Goal: Book appointment/travel/reservation

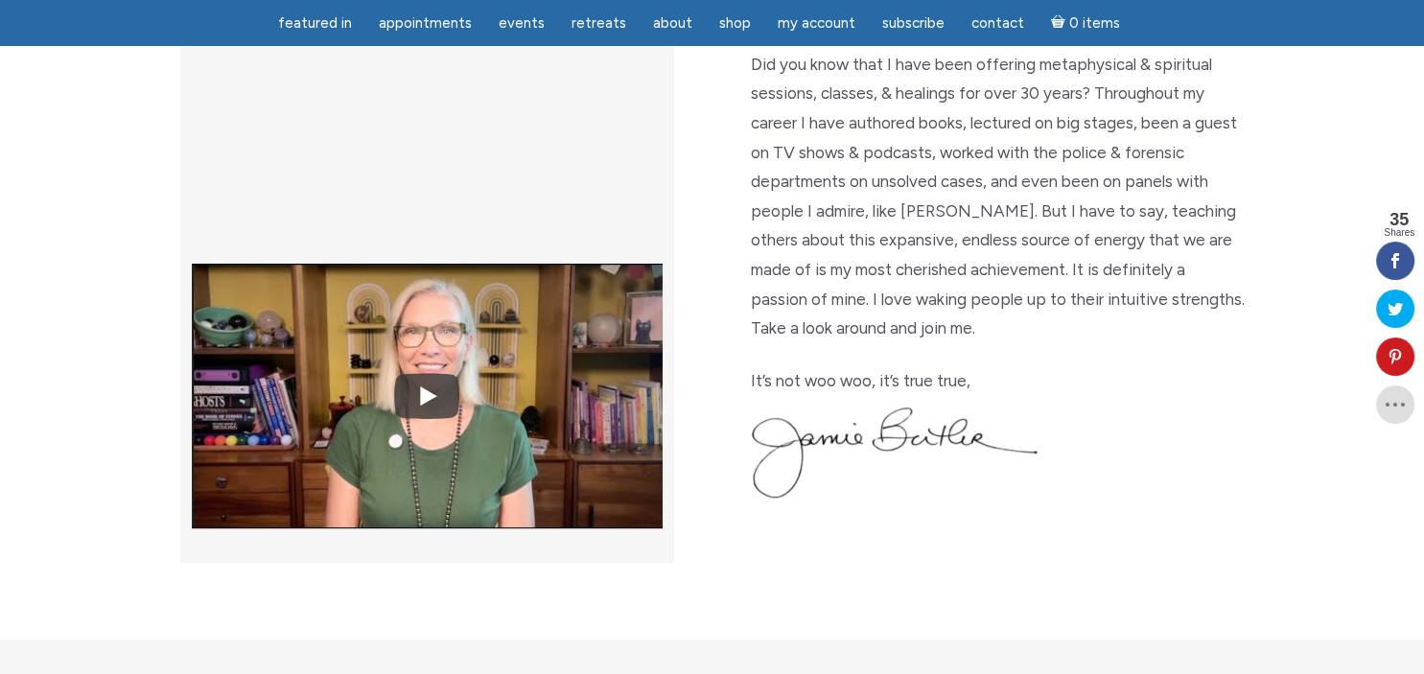
scroll to position [506, 0]
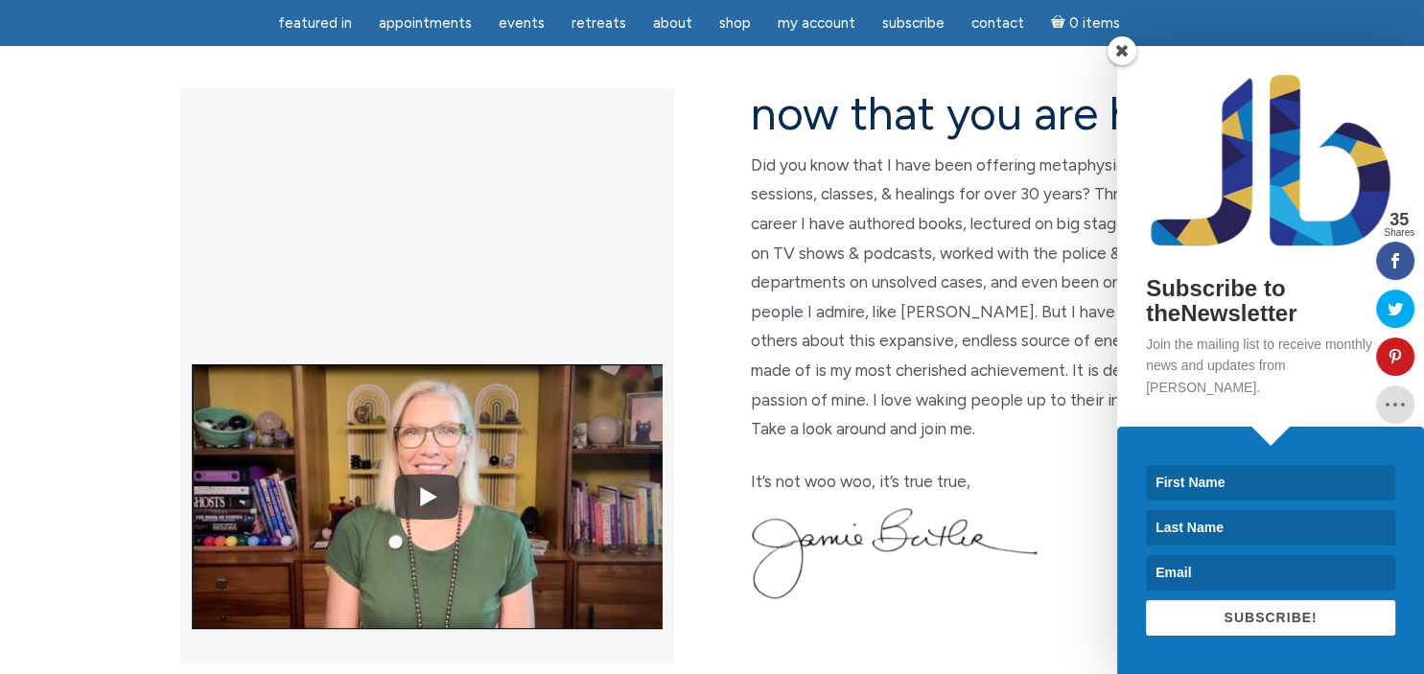
click at [1118, 62] on span at bounding box center [1121, 50] width 29 height 29
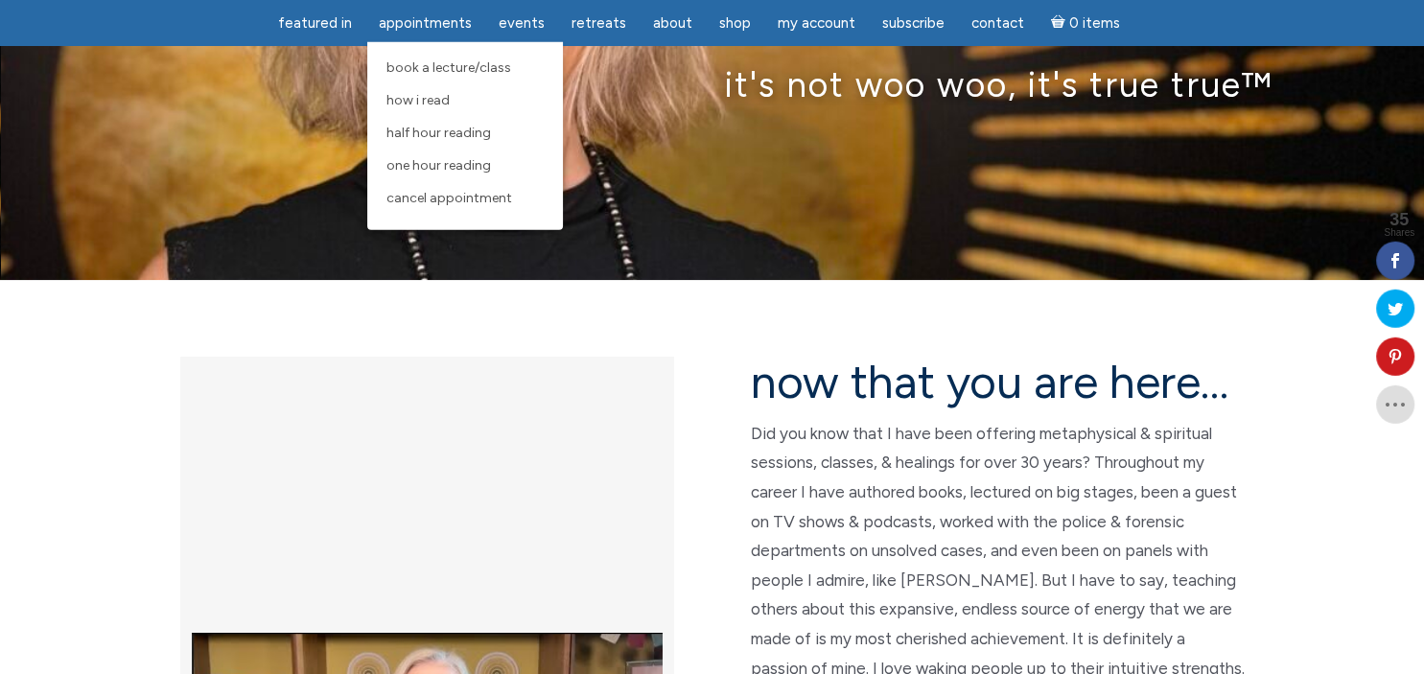
scroll to position [303, 0]
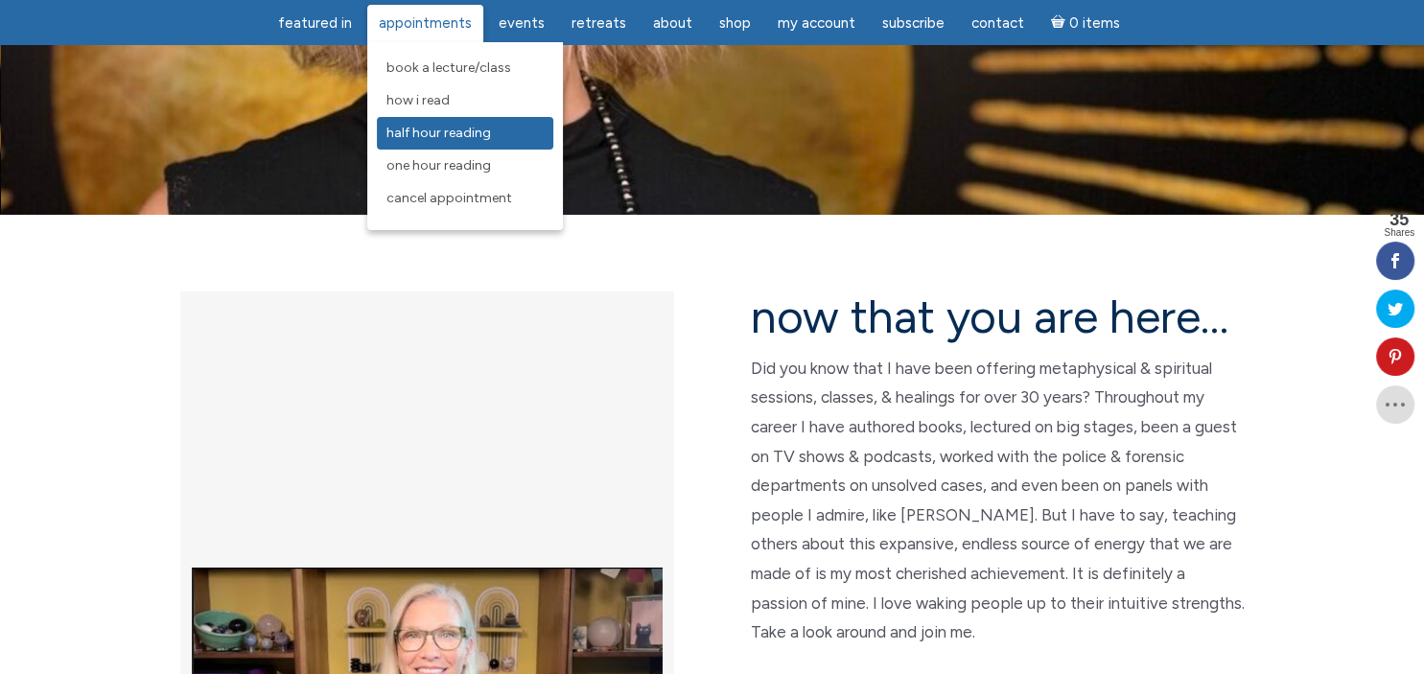
click at [428, 138] on span "Half Hour Reading" at bounding box center [438, 133] width 105 height 16
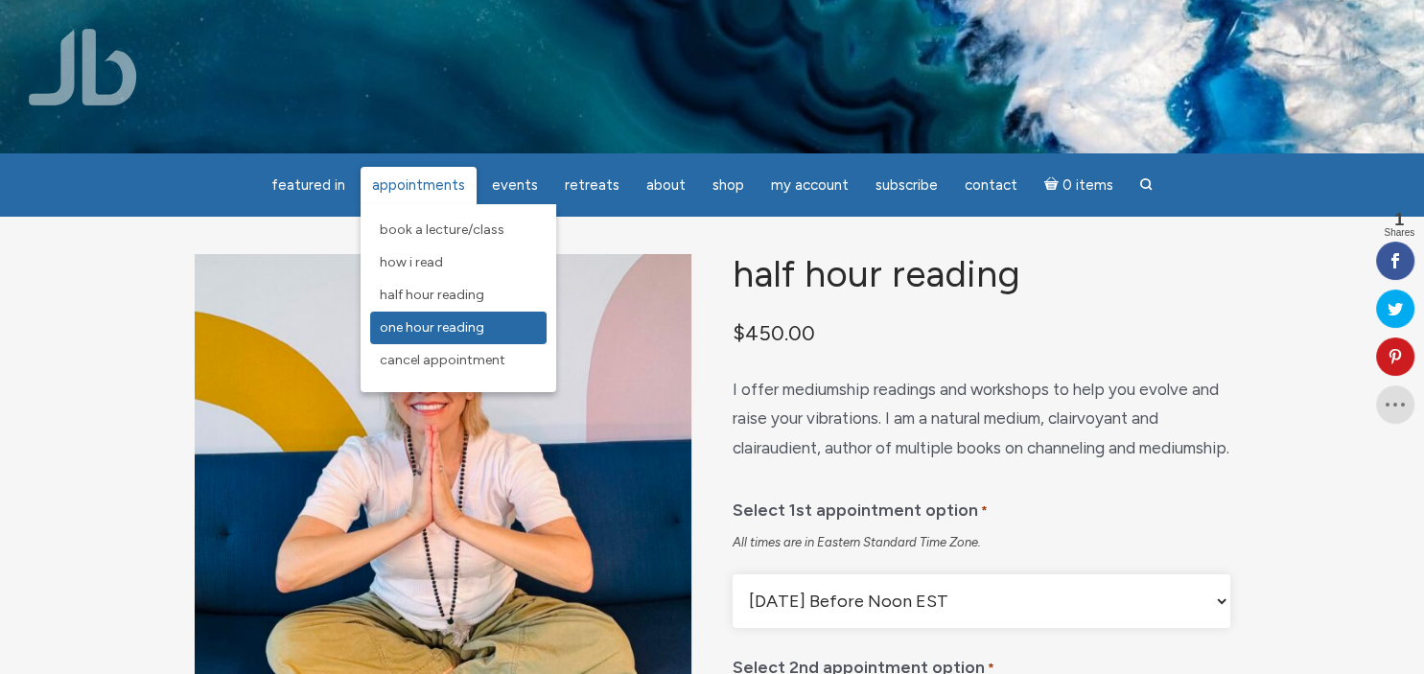
click at [420, 324] on span "One Hour Reading" at bounding box center [432, 327] width 105 height 16
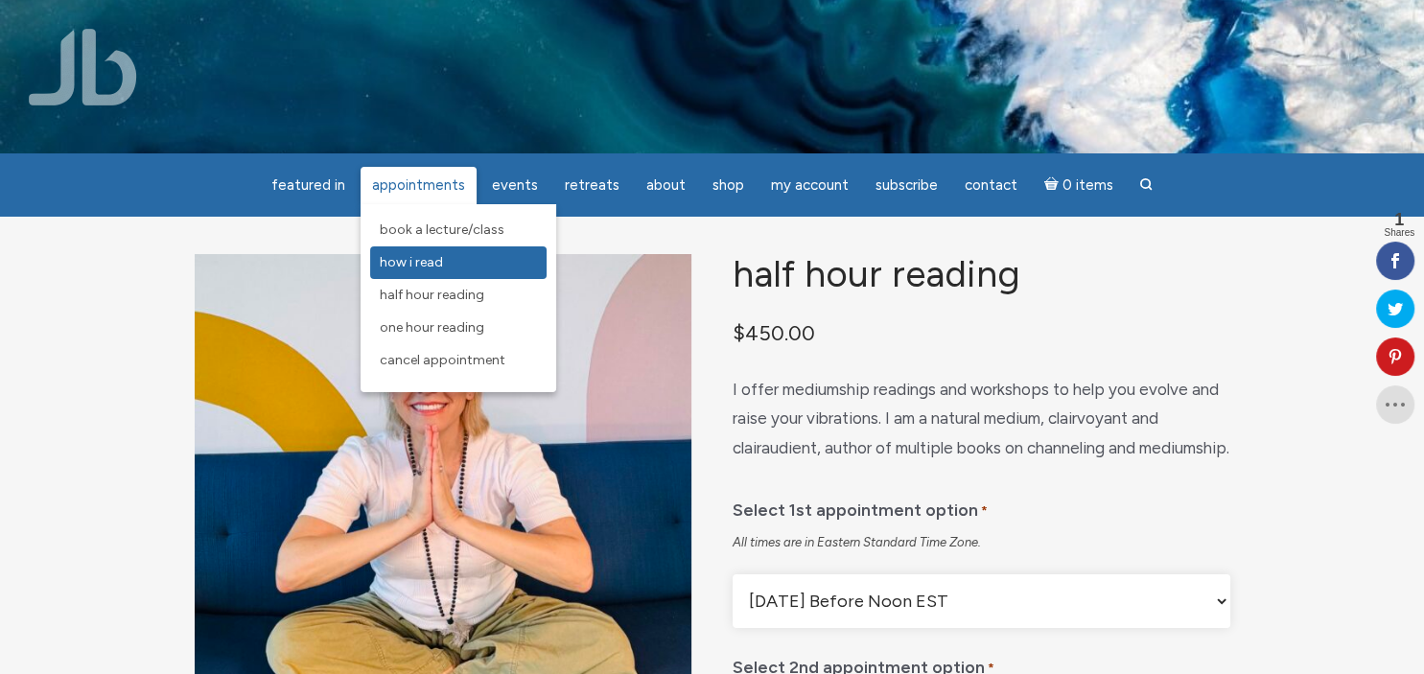
click at [421, 266] on span "How I Read" at bounding box center [411, 262] width 63 height 16
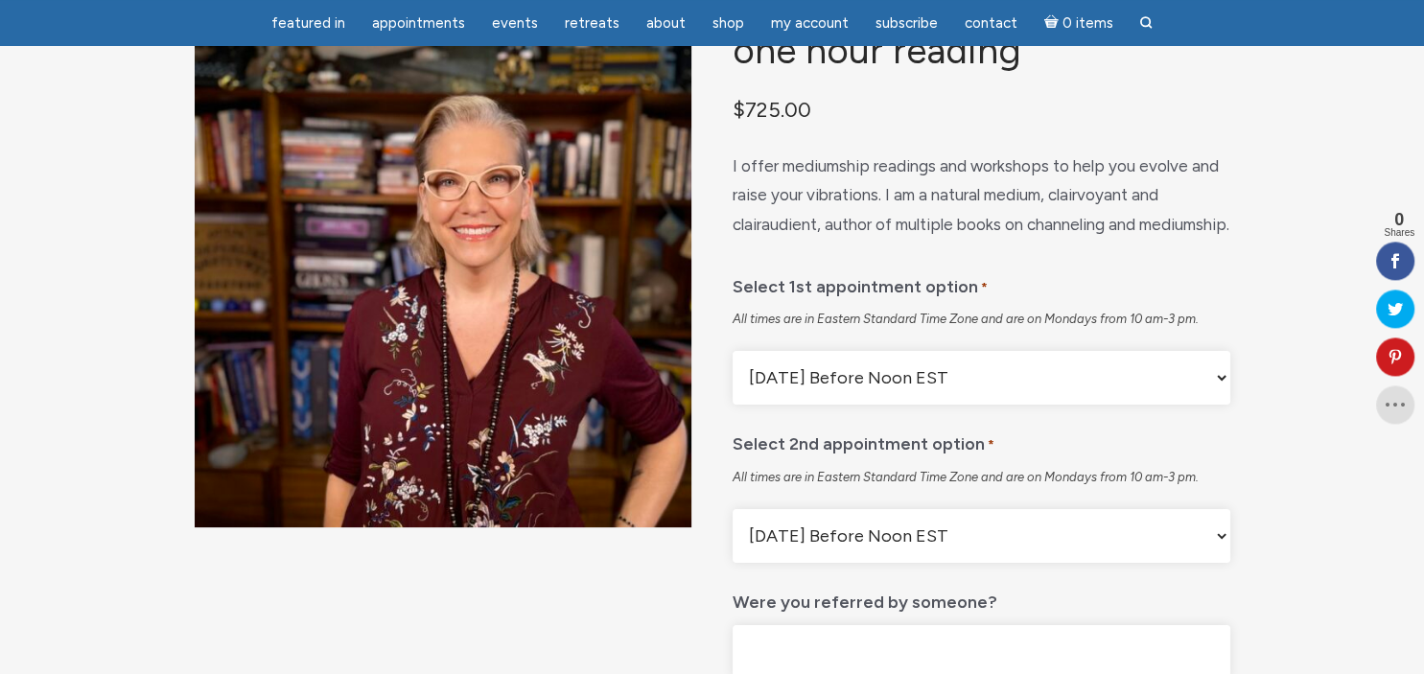
scroll to position [202, 0]
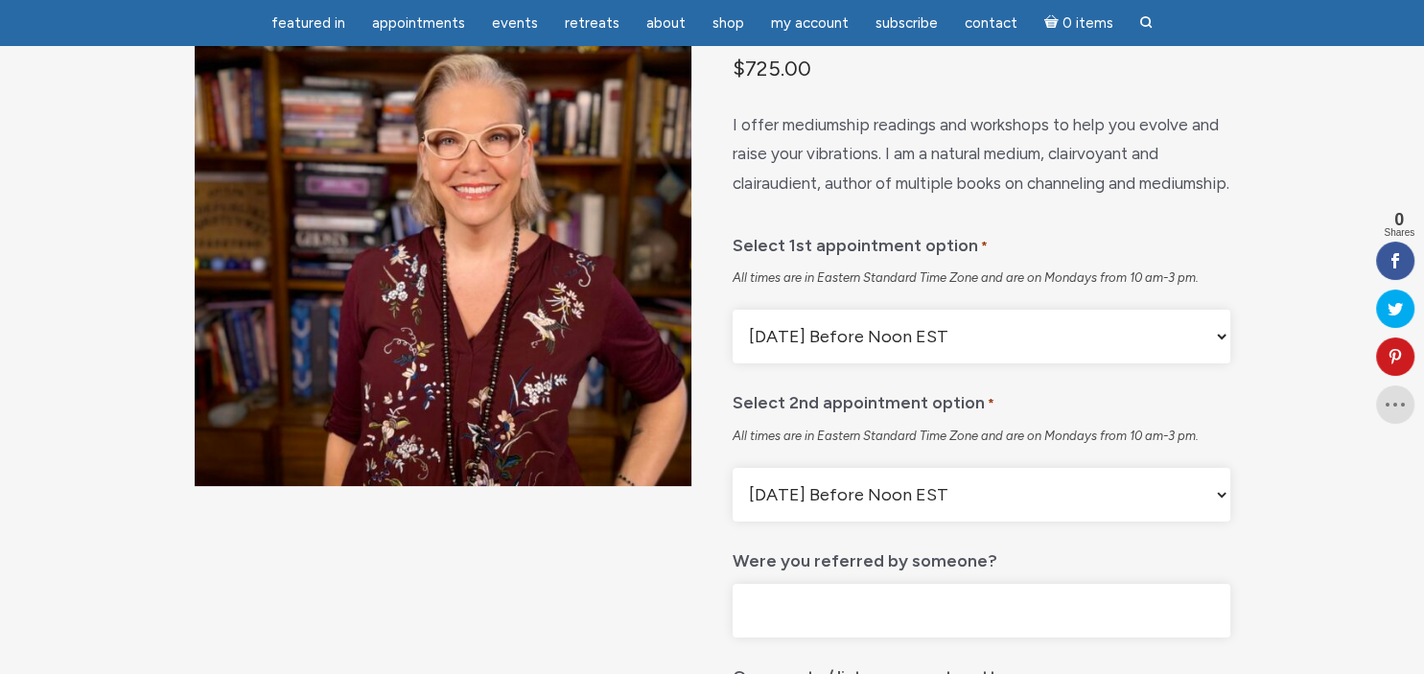
click at [733, 310] on select "Monday Before Noon EST Monday After Noon EST First Available" at bounding box center [981, 337] width 497 height 54
click option "Monday Before Noon EST" at bounding box center [0, 0] width 0 height 0
click at [733, 310] on select "Monday Before Noon EST Monday After Noon EST First Available" at bounding box center [981, 337] width 497 height 54
select select "First Available"
click option "First Available" at bounding box center [0, 0] width 0 height 0
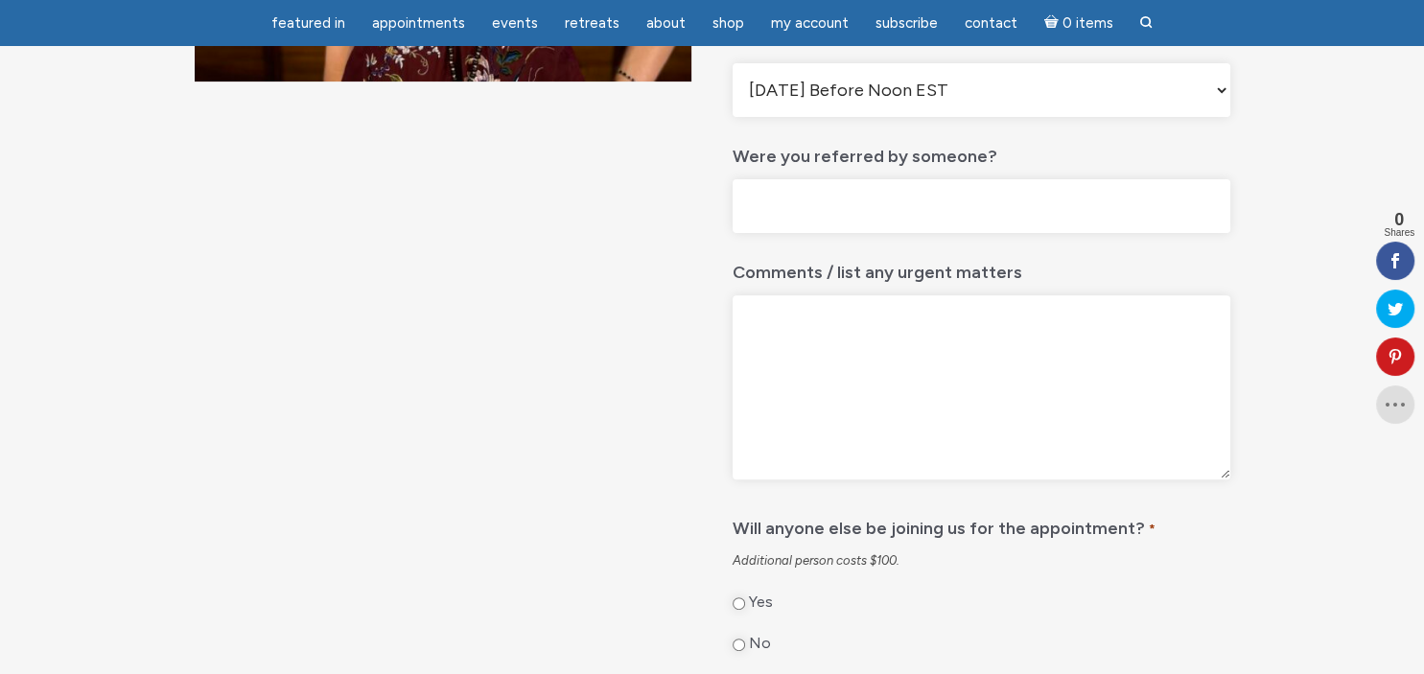
scroll to position [0, 0]
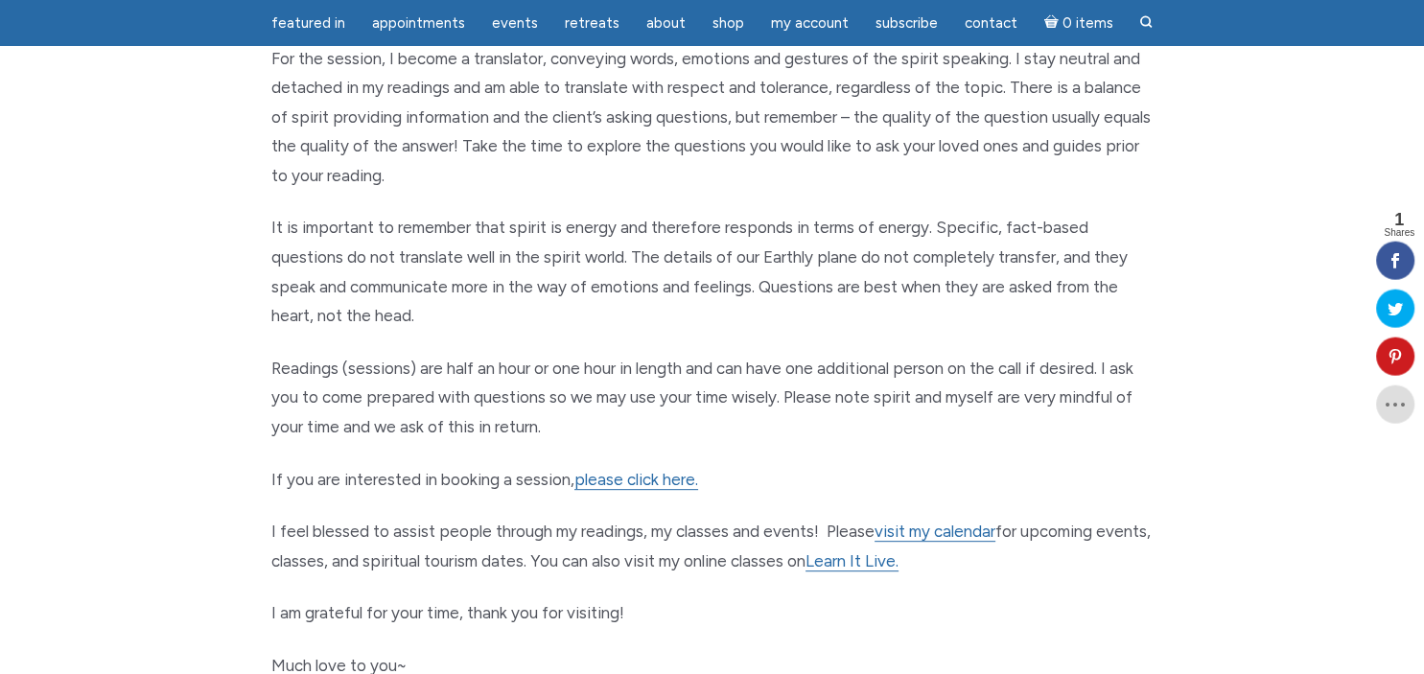
scroll to position [809, 0]
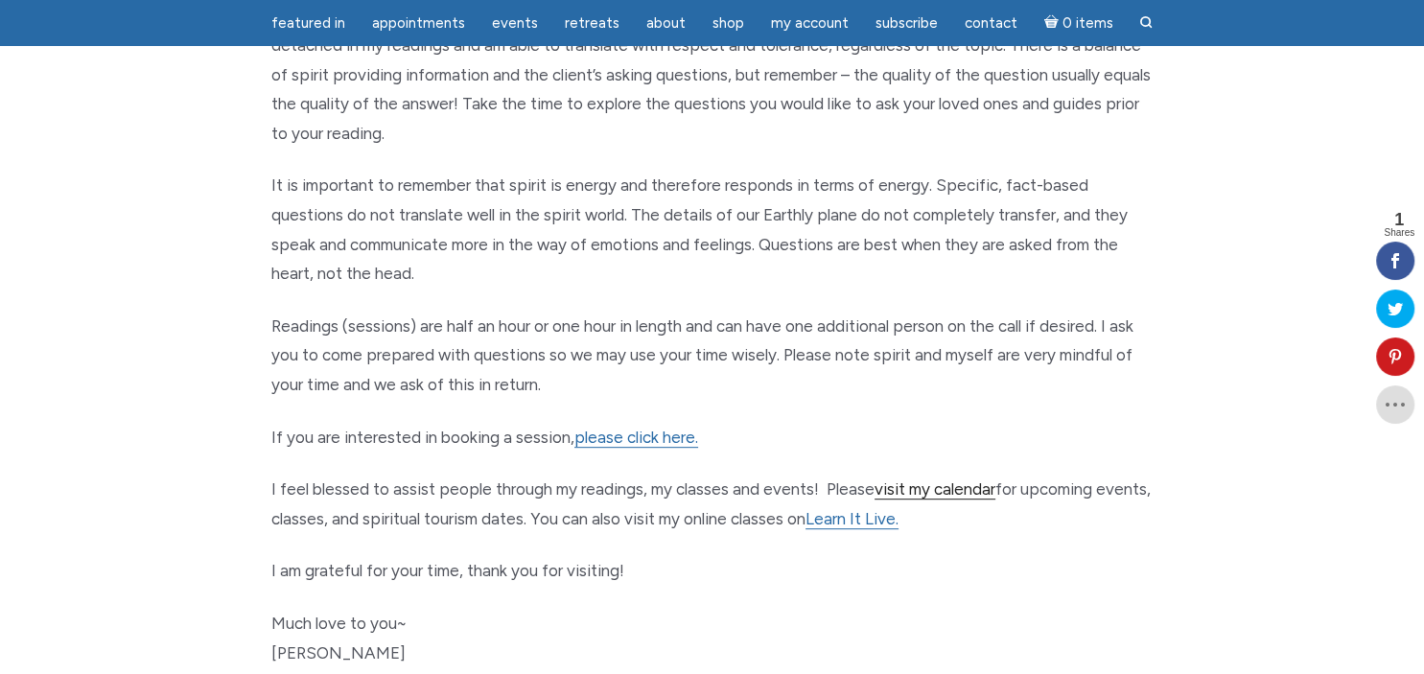
click at [958, 493] on link "visit my calendar" at bounding box center [934, 489] width 121 height 20
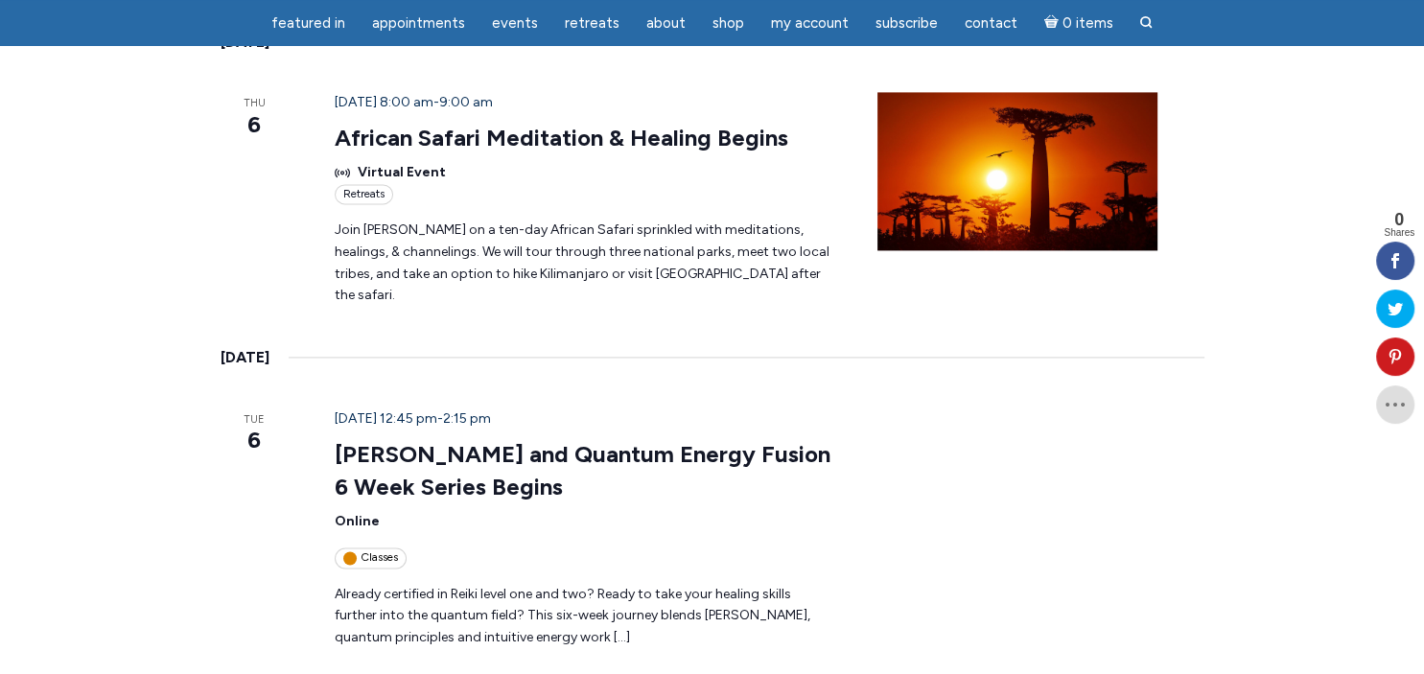
scroll to position [2734, 0]
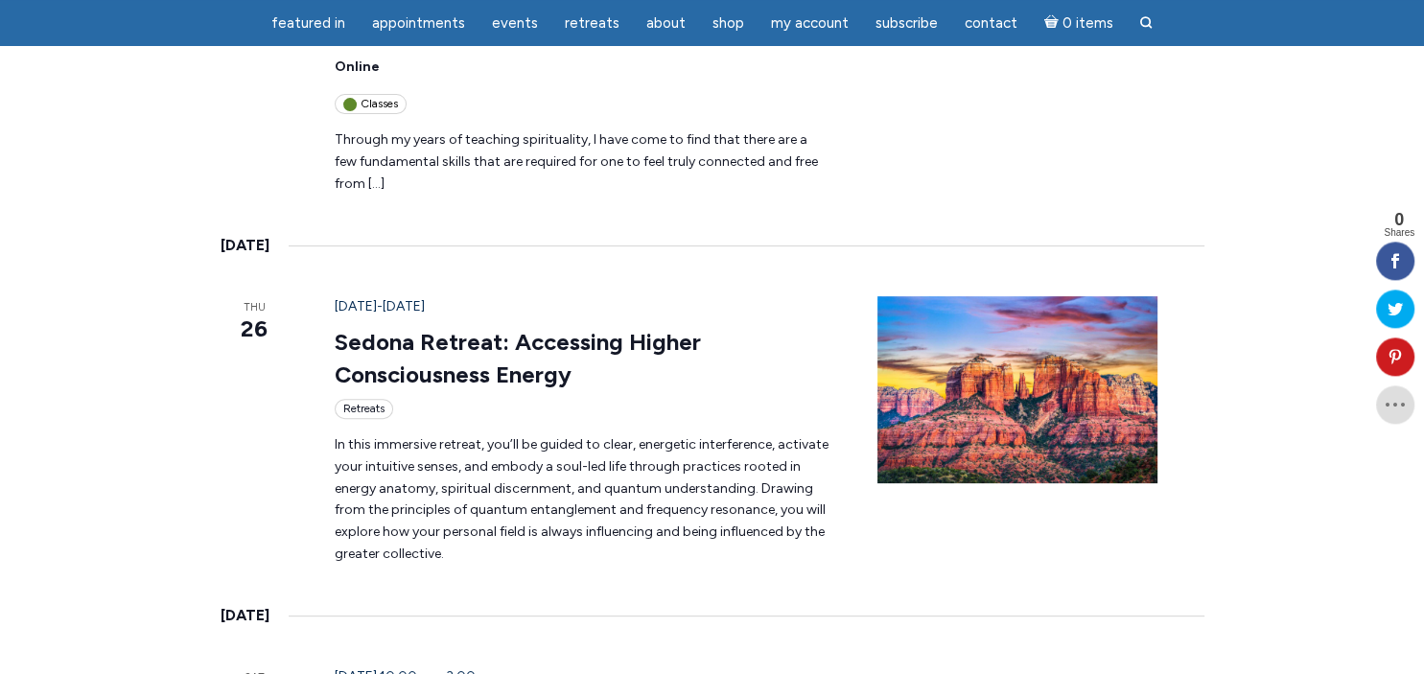
scroll to position [510, 0]
